Goal: Task Accomplishment & Management: Manage account settings

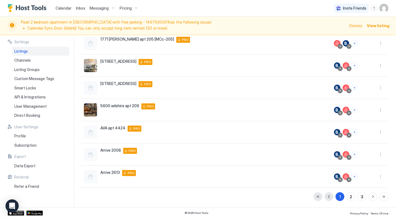
scroll to position [121, 0]
click at [364, 198] on button "3" at bounding box center [361, 197] width 9 height 9
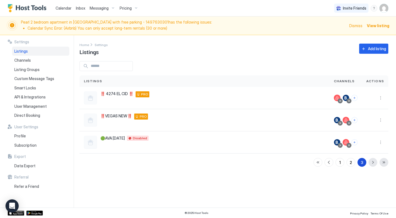
scroll to position [0, 0]
click at [353, 163] on button "2" at bounding box center [350, 162] width 9 height 9
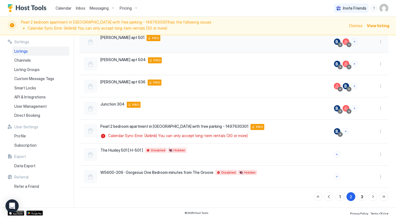
scroll to position [123, 0]
click at [135, 9] on div "Pricing" at bounding box center [128, 8] width 23 height 9
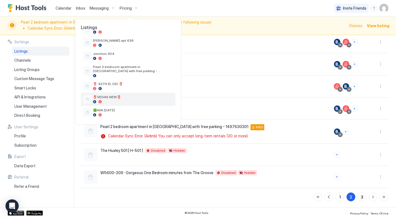
scroll to position [210, 0]
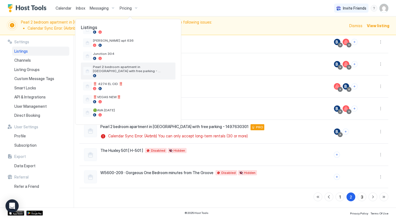
click at [129, 72] on span "Pearl 2 bedroom apartment in [GEOGRAPHIC_DATA] with free parking - 1497630301" at bounding box center [133, 69] width 80 height 8
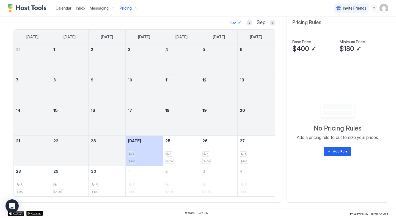
scroll to position [189, 0]
click at [329, 150] on button "Add Rule" at bounding box center [336, 151] width 27 height 9
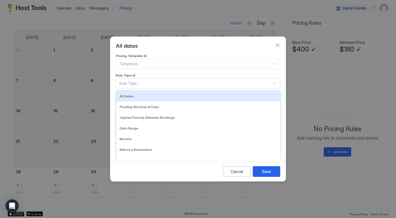
click at [159, 81] on div "Rule Type..." at bounding box center [195, 83] width 152 height 5
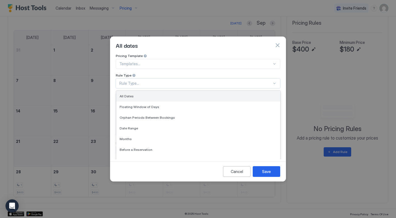
click at [144, 94] on div "All Dates" at bounding box center [197, 96] width 157 height 4
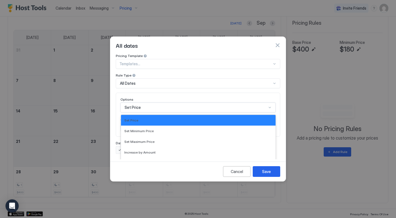
scroll to position [28, 0]
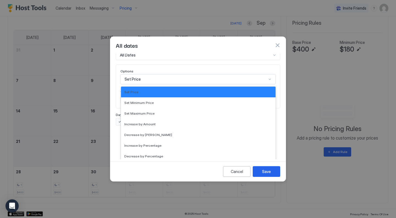
click at [141, 84] on div "Set Price selected, 1 of 17. 17 results available. Use Up and Down to choose op…" at bounding box center [197, 79] width 155 height 10
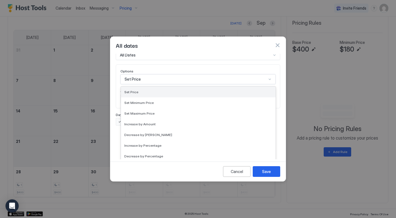
click at [139, 90] on div "Set Price" at bounding box center [198, 92] width 148 height 4
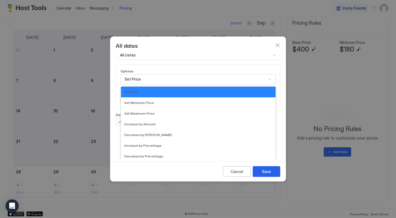
scroll to position [0, 0]
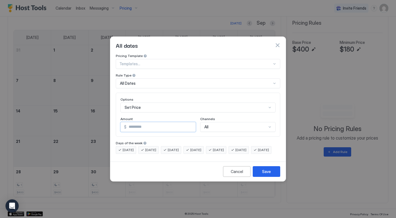
drag, startPoint x: 142, startPoint y: 125, endPoint x: 119, endPoint y: 118, distance: 24.3
click at [119, 118] on div "Options Set Price Amount $ * Channels All" at bounding box center [198, 115] width 164 height 44
type input "***"
click at [133, 148] on span "Monday" at bounding box center [128, 150] width 11 height 5
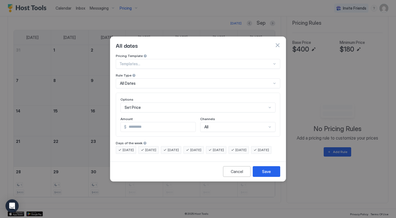
click at [201, 148] on span "Thursday" at bounding box center [195, 150] width 11 height 5
click at [224, 148] on span "Friday" at bounding box center [218, 150] width 11 height 5
click at [245, 148] on span "Saturday" at bounding box center [240, 150] width 11 height 5
click at [260, 169] on div "Cancel Save" at bounding box center [197, 172] width 175 height 20
click at [260, 177] on button "Save" at bounding box center [265, 171] width 27 height 11
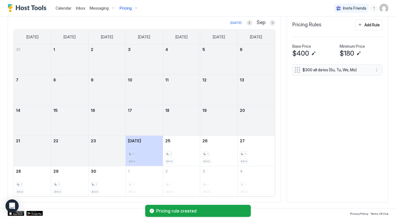
scroll to position [170, 0]
click at [371, 25] on div "Add Rule" at bounding box center [371, 25] width 15 height 6
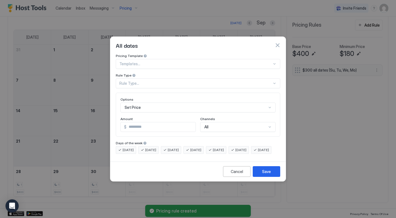
click at [152, 81] on div "Rule Type..." at bounding box center [195, 83] width 152 height 5
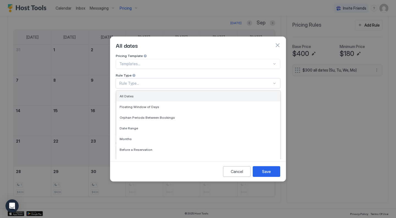
click at [142, 93] on div "All Dates" at bounding box center [198, 96] width 164 height 11
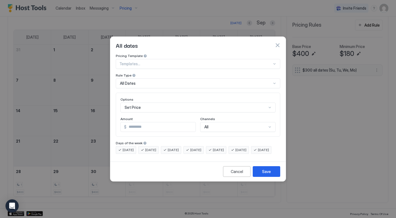
click at [128, 148] on span "Monday" at bounding box center [128, 150] width 11 height 5
click at [152, 148] on span "Tuesday" at bounding box center [150, 150] width 11 height 5
click at [170, 148] on span "Wednesday" at bounding box center [173, 150] width 11 height 5
click at [258, 153] on span "Sunday" at bounding box center [263, 150] width 11 height 5
drag, startPoint x: 147, startPoint y: 124, endPoint x: 113, endPoint y: 119, distance: 35.0
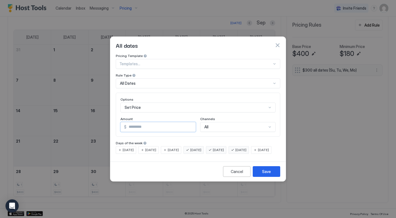
click at [113, 119] on div "Pricing Template Templates... Rule Type All Dates Options Set Price Amount $ * …" at bounding box center [197, 107] width 175 height 106
type input "***"
click at [261, 177] on button "Save" at bounding box center [265, 171] width 27 height 11
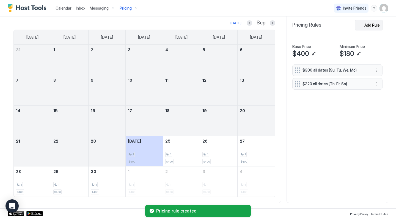
click at [369, 27] on div "Add Rule" at bounding box center [371, 25] width 15 height 6
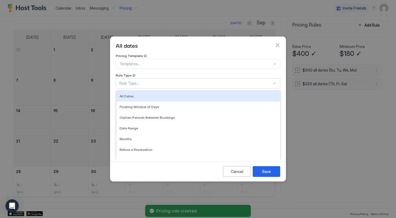
click at [139, 81] on div "Rule Type..." at bounding box center [195, 83] width 152 height 5
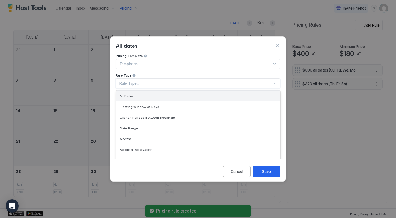
click at [132, 94] on span "All Dates" at bounding box center [126, 96] width 14 height 4
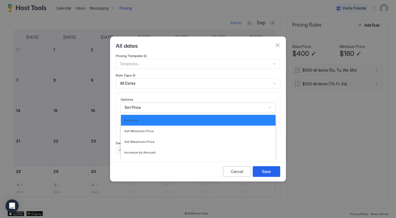
click at [132, 103] on div "Set Price selected, 1 of 17. 17 results available. Use Up and Down to choose op…" at bounding box center [197, 108] width 155 height 10
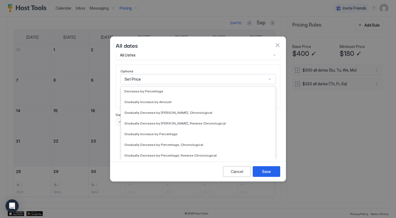
scroll to position [100, 0]
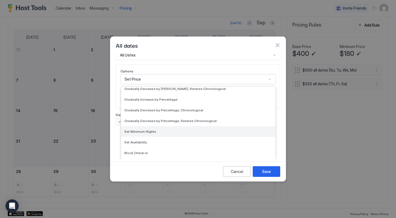
click at [135, 130] on span "Set Minimum Nights" at bounding box center [140, 132] width 32 height 4
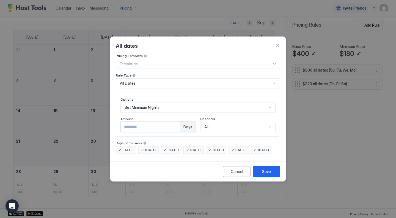
drag, startPoint x: 139, startPoint y: 122, endPoint x: 100, endPoint y: 118, distance: 39.5
click at [100, 118] on div "All dates Pricing Template Templates... Rule Type All Dates Options Set Minimum…" at bounding box center [198, 109] width 396 height 218
type input "*"
click at [127, 148] on span "Monday" at bounding box center [128, 150] width 11 height 5
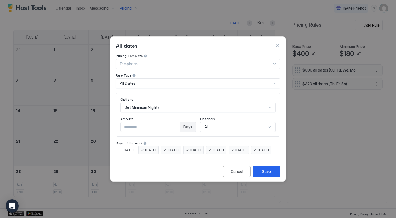
click at [258, 153] on span "Sunday" at bounding box center [263, 150] width 11 height 5
click at [131, 148] on span "Monday" at bounding box center [128, 150] width 11 height 5
click at [201, 148] on span "Thursday" at bounding box center [195, 150] width 11 height 5
click at [222, 147] on div "Friday" at bounding box center [216, 150] width 20 height 8
click at [246, 148] on span "Saturday" at bounding box center [240, 150] width 11 height 5
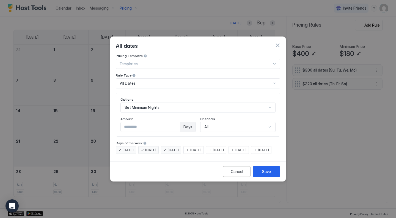
click at [258, 153] on span "Sunday" at bounding box center [263, 150] width 11 height 5
click at [268, 175] on div "Save" at bounding box center [266, 172] width 9 height 6
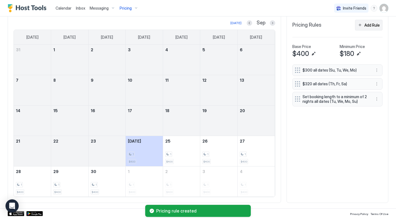
click at [374, 27] on div "Add Rule" at bounding box center [371, 25] width 15 height 6
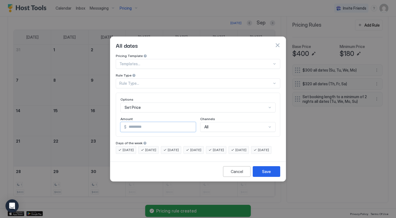
drag, startPoint x: 146, startPoint y: 125, endPoint x: 112, endPoint y: 111, distance: 36.9
click at [112, 111] on div "Pricing Template Templates... Rule Type Rule Type... Options Set Price Amount $…" at bounding box center [197, 107] width 175 height 106
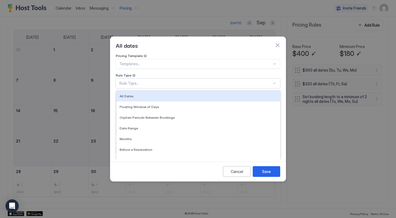
click at [140, 81] on div "Rule Type..." at bounding box center [198, 84] width 164 height 10
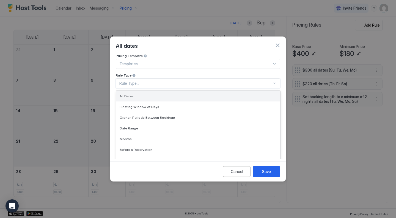
click at [137, 94] on div "All Dates" at bounding box center [197, 96] width 157 height 4
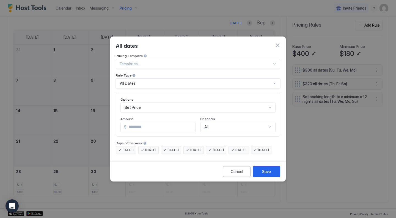
click at [138, 103] on div "Set Price" at bounding box center [197, 108] width 155 height 10
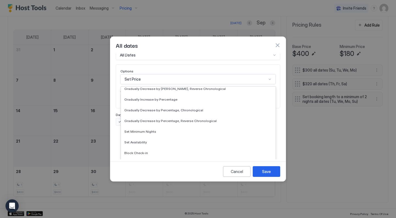
scroll to position [100, 0]
click at [137, 130] on span "Set Minimum Nights" at bounding box center [140, 132] width 32 height 4
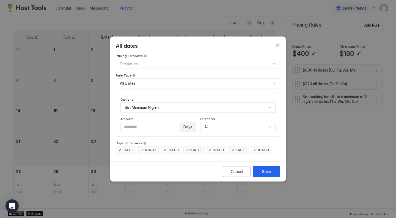
click at [132, 148] on span "Monday" at bounding box center [128, 150] width 11 height 5
click at [258, 153] on span "Sunday" at bounding box center [263, 150] width 11 height 5
click at [150, 148] on span "Tuesday" at bounding box center [150, 150] width 11 height 5
click at [172, 148] on span "Wednesday" at bounding box center [173, 150] width 11 height 5
click at [195, 146] on div "Thursday" at bounding box center [193, 150] width 20 height 8
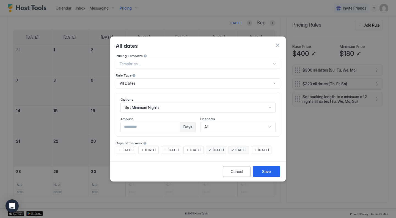
click at [159, 123] on input "*" at bounding box center [150, 127] width 59 height 9
type input "*"
click at [201, 148] on span "Thursday" at bounding box center [195, 150] width 11 height 5
click at [264, 174] on div "Save" at bounding box center [266, 172] width 9 height 6
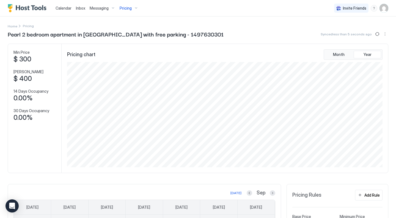
click at [379, 5] on img "User profile" at bounding box center [383, 8] width 9 height 9
click at [348, 32] on div "Settings" at bounding box center [353, 31] width 70 height 10
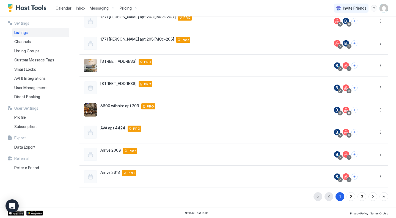
scroll to position [103, 0]
click at [361, 196] on div "3" at bounding box center [361, 197] width 2 height 6
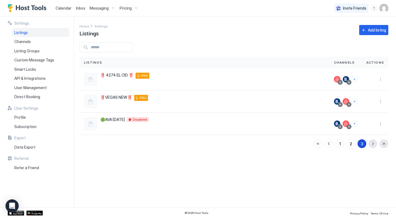
scroll to position [0, 0]
click at [350, 144] on div "2" at bounding box center [350, 144] width 2 height 6
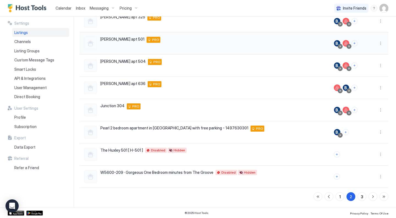
scroll to position [103, 0]
click at [344, 132] on button "Connect channels" at bounding box center [345, 132] width 6 height 6
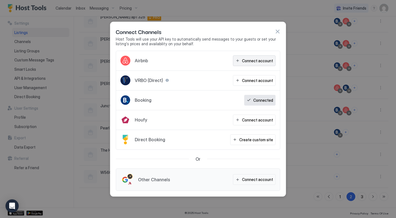
click at [256, 63] on div "Connect account" at bounding box center [257, 61] width 31 height 6
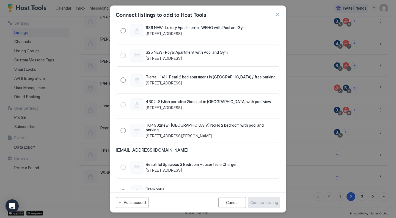
scroll to position [598, 0]
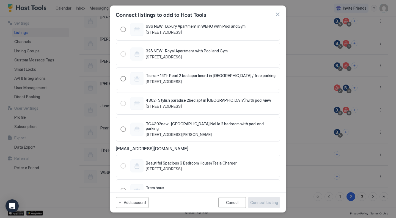
click at [195, 72] on div "Tierra - 1411 · Pearl 2 bed apartment in Marina / free parking 13488 Maxella Av…" at bounding box center [202, 78] width 145 height 13
click at [269, 204] on div "Connect Listing" at bounding box center [264, 203] width 28 height 6
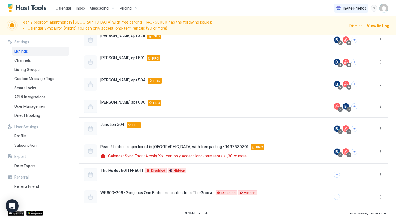
click at [357, 24] on span "Dismiss" at bounding box center [355, 26] width 13 height 6
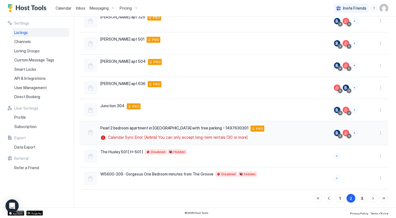
click at [349, 137] on div at bounding box center [348, 136] width 3 height 3
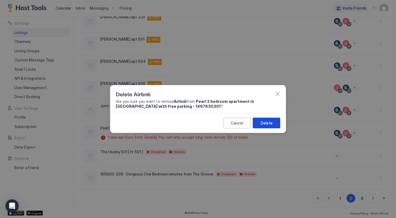
click at [271, 125] on div "Delete" at bounding box center [266, 123] width 12 height 6
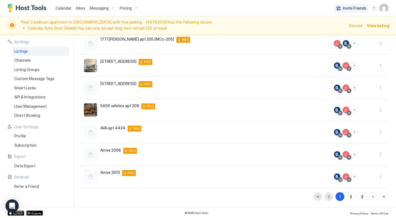
scroll to position [121, 0]
click at [360, 197] on button "3" at bounding box center [361, 197] width 9 height 9
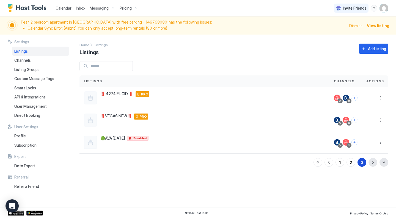
scroll to position [0, 0]
click at [351, 163] on div "2" at bounding box center [350, 163] width 2 height 6
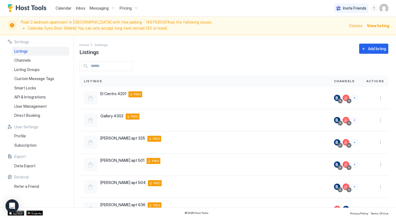
click at [357, 24] on span "Dismiss" at bounding box center [355, 26] width 13 height 6
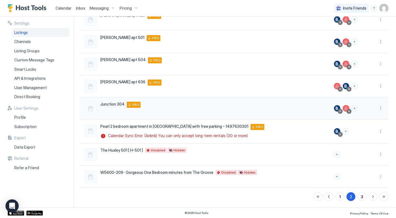
scroll to position [104, 0]
click at [347, 130] on button "Connect channels" at bounding box center [345, 132] width 6 height 6
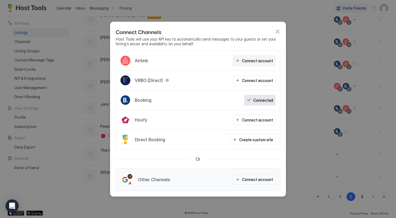
click at [250, 63] on div "Connect account" at bounding box center [257, 61] width 31 height 6
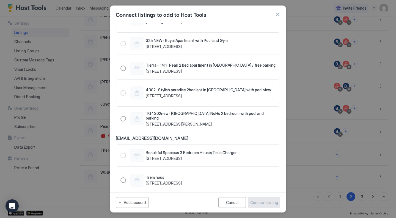
scroll to position [608, 0]
click at [179, 69] on span "4560 Admiralty Way, Marina del Rey, CA 90292 US" at bounding box center [211, 71] width 130 height 5
click at [261, 203] on div "Connect Listing" at bounding box center [264, 203] width 28 height 6
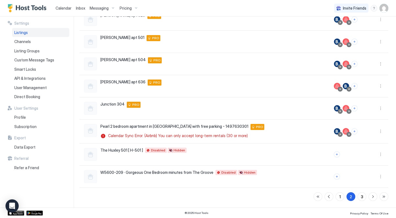
scroll to position [103, 0]
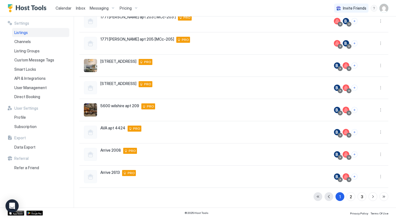
scroll to position [103, 0]
click at [362, 198] on div "3" at bounding box center [361, 197] width 2 height 6
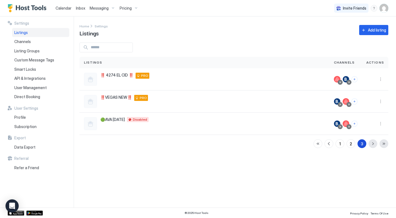
scroll to position [0, 0]
click at [351, 144] on div "2" at bounding box center [350, 144] width 2 height 6
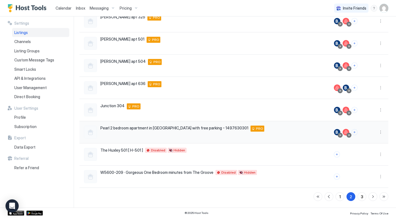
scroll to position [103, 0]
